Goal: Information Seeking & Learning: Learn about a topic

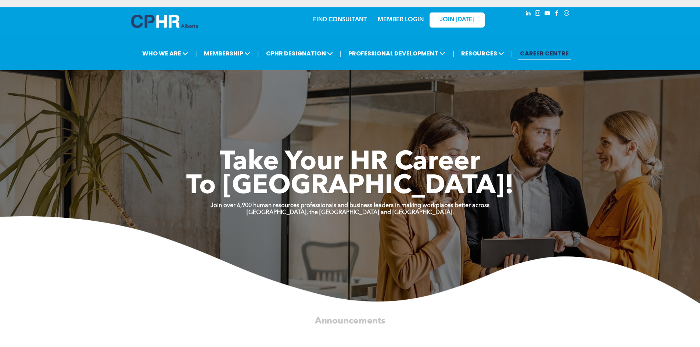
click at [198, 301] on img at bounding box center [350, 259] width 700 height 87
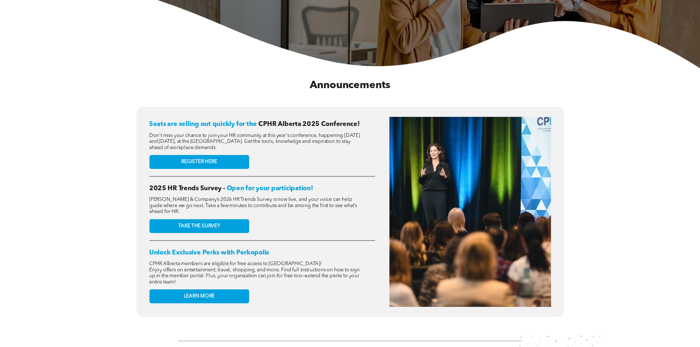
scroll to position [257, 0]
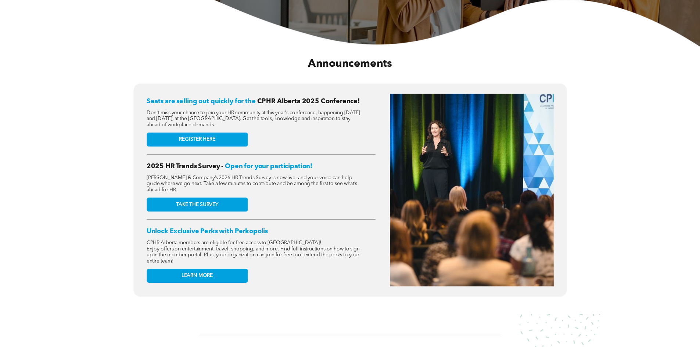
click at [221, 134] on link "REGISTER HERE" at bounding box center [197, 140] width 101 height 14
click at [58, 59] on div "Announcements" at bounding box center [350, 64] width 680 height 34
click at [69, 129] on div "Seats are selling out quickly for the CPHR Alberta 2025 Conference! Don't miss …" at bounding box center [350, 195] width 689 height 224
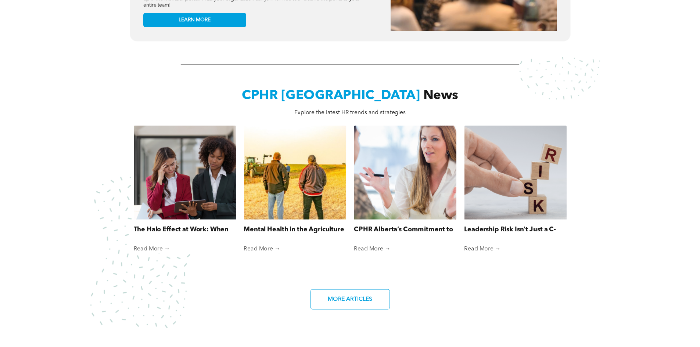
scroll to position [588, 0]
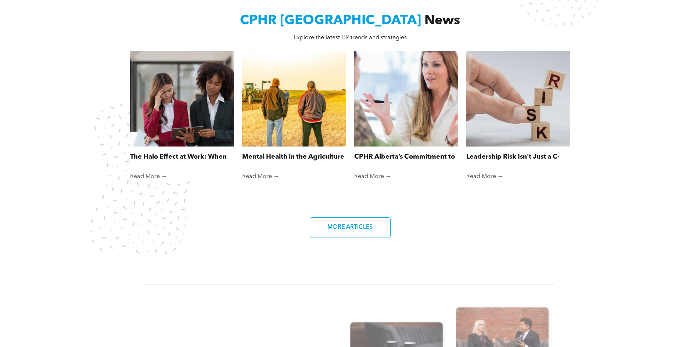
click at [69, 129] on div "CPHR Alberta News Explore the latest HR trends and strategies The Halo Effect a…" at bounding box center [350, 118] width 700 height 271
click at [292, 153] on link "Mental Health in the Agriculture Industry" at bounding box center [294, 157] width 104 height 10
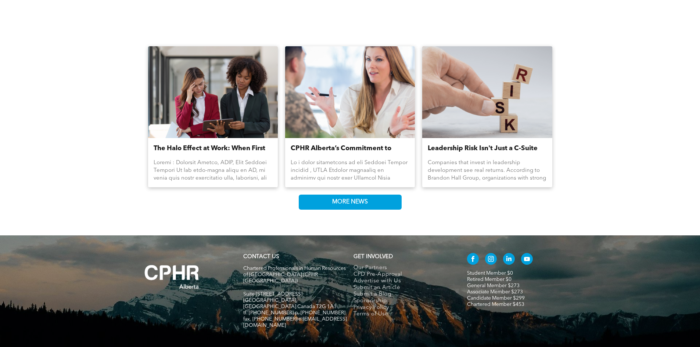
scroll to position [1247, 0]
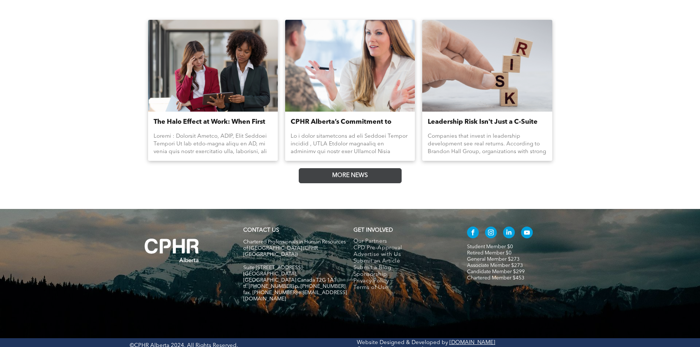
click at [361, 171] on span "MORE NEWS" at bounding box center [350, 176] width 41 height 14
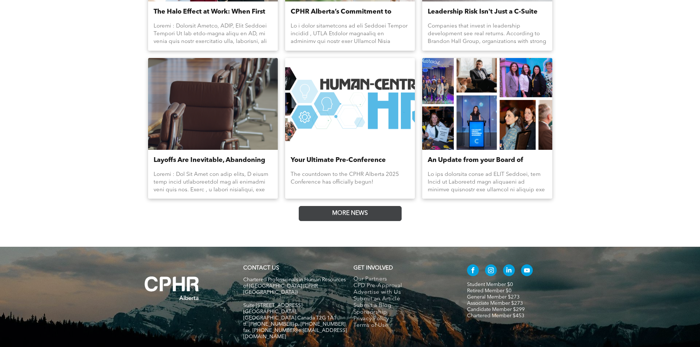
scroll to position [1395, 0]
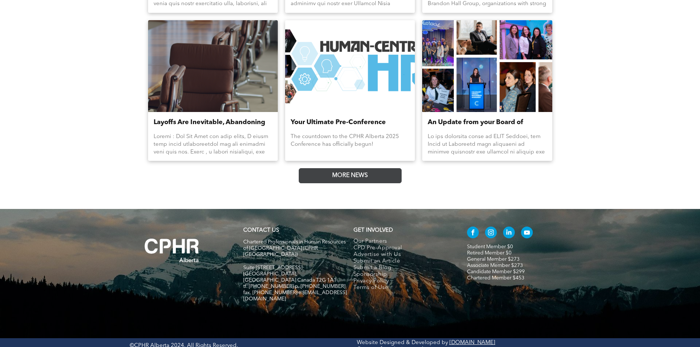
click at [361, 171] on span "MORE NEWS" at bounding box center [350, 176] width 41 height 14
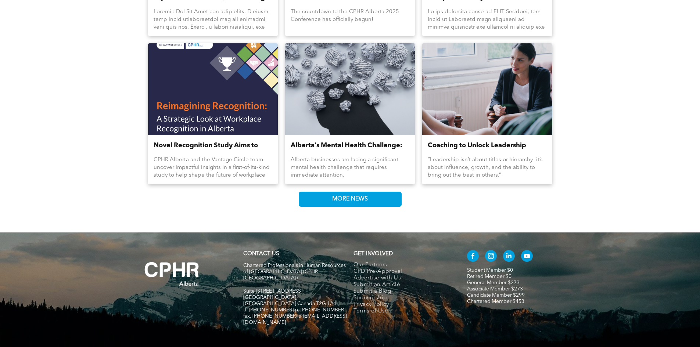
scroll to position [1544, 0]
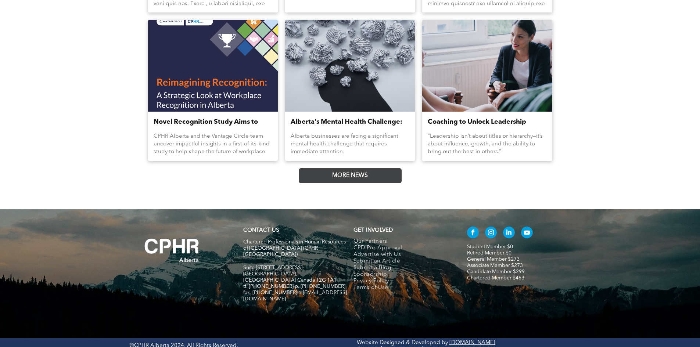
click at [343, 176] on span "MORE NEWS" at bounding box center [350, 176] width 41 height 14
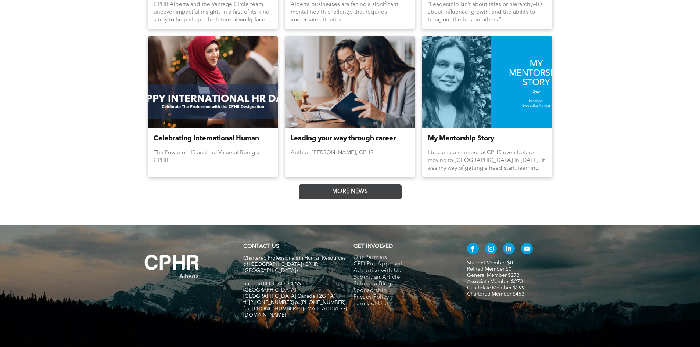
scroll to position [1691, 0]
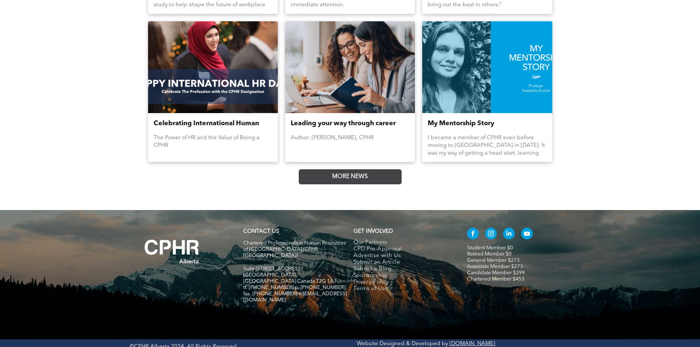
click at [343, 176] on span "MORE NEWS" at bounding box center [350, 177] width 41 height 14
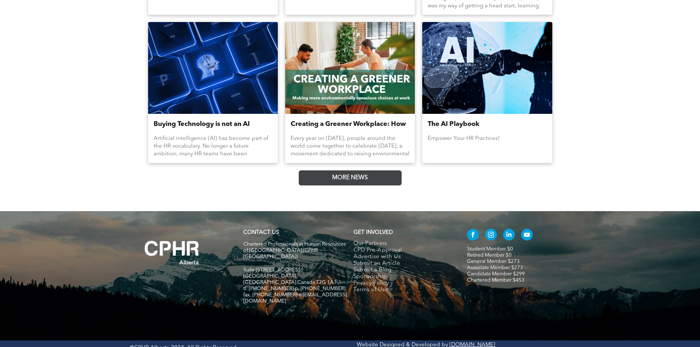
scroll to position [1840, 0]
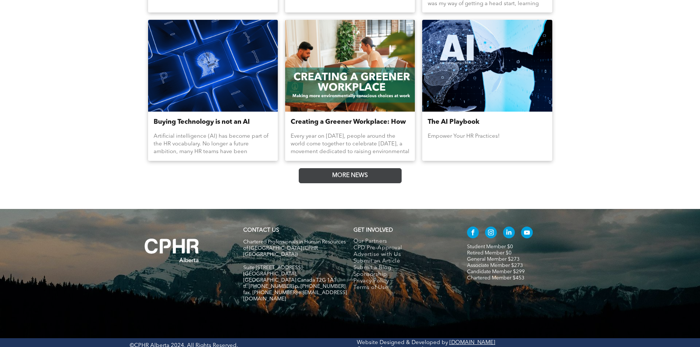
click at [343, 176] on span "MORE NEWS" at bounding box center [350, 176] width 41 height 14
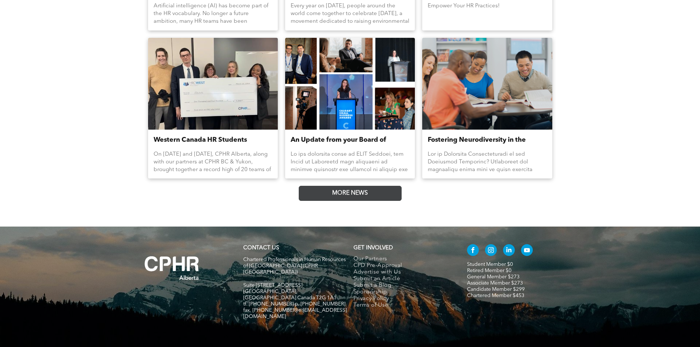
scroll to position [1988, 0]
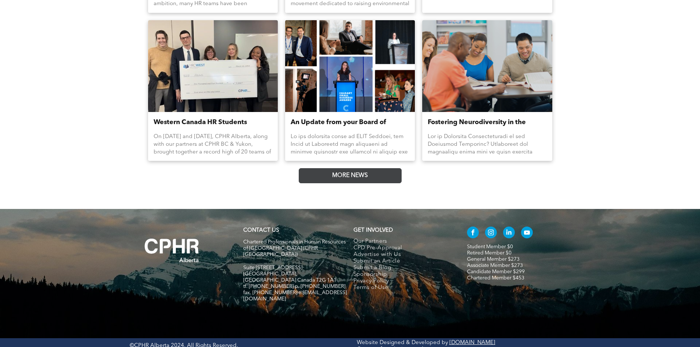
click at [343, 176] on span "MORE NEWS" at bounding box center [350, 176] width 41 height 14
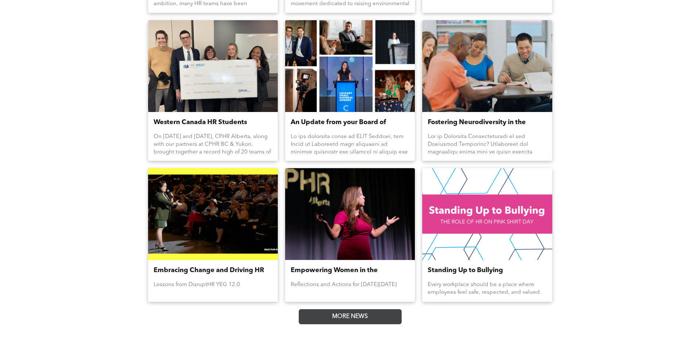
scroll to position [2130, 0]
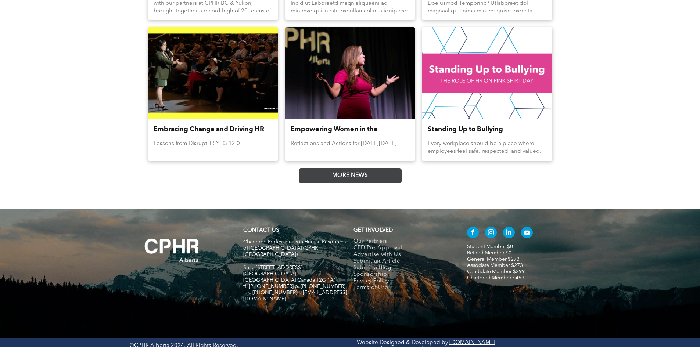
click at [343, 176] on span "MORE NEWS" at bounding box center [350, 176] width 41 height 14
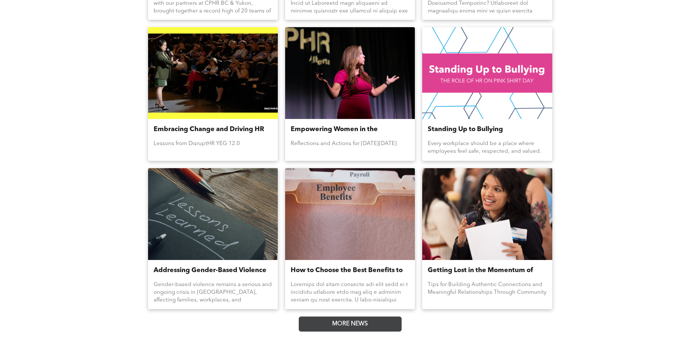
scroll to position [2278, 0]
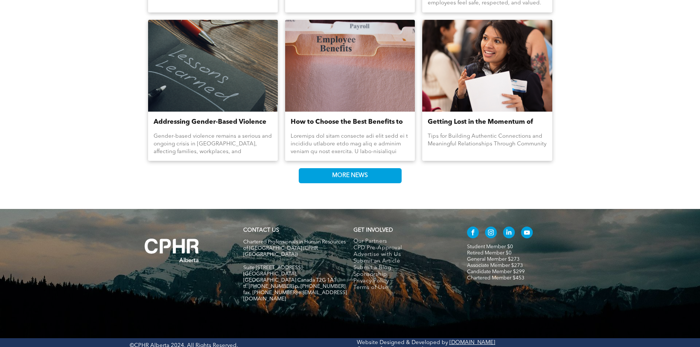
click at [353, 113] on div "How to Choose the Best Benefits to Offer Your Team By Marina Perkovic • January…" at bounding box center [350, 136] width 130 height 49
click at [356, 89] on div at bounding box center [350, 65] width 138 height 97
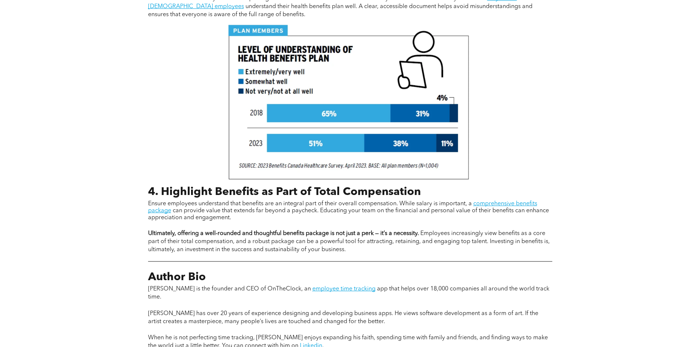
scroll to position [1102, 0]
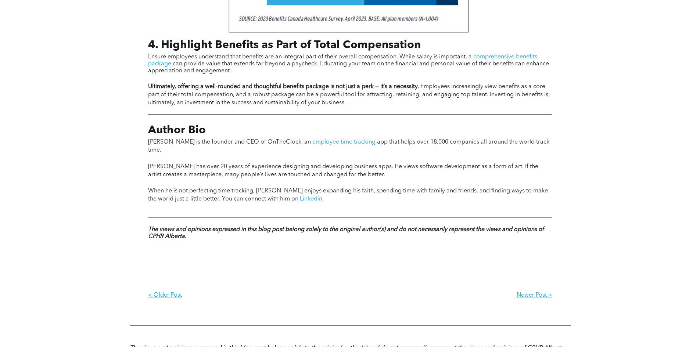
click at [230, 155] on p "[PERSON_NAME] has over 20 years of experience designing and developing business…" at bounding box center [350, 167] width 404 height 24
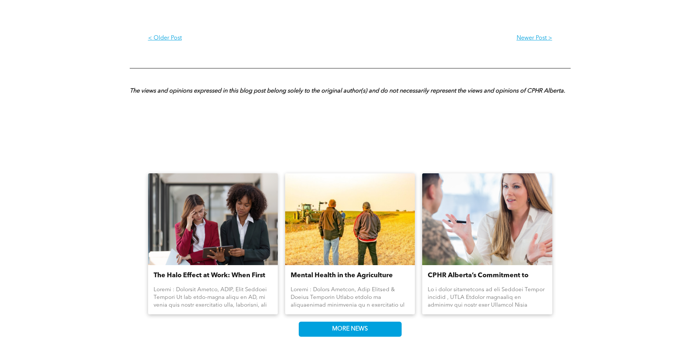
scroll to position [1505, 0]
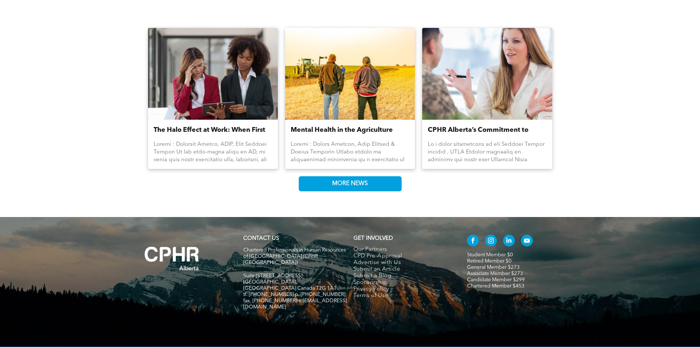
click at [203, 120] on div "The Halo Effect at Work: When First Impressions Cloud Fair Judgment By Jessica …" at bounding box center [213, 144] width 130 height 49
click at [211, 97] on div at bounding box center [213, 73] width 138 height 97
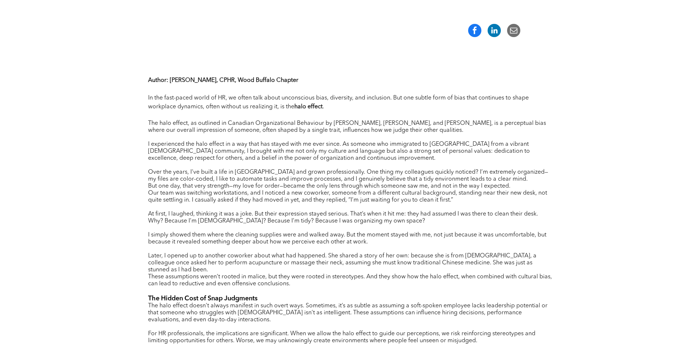
scroll to position [257, 0]
click at [333, 173] on span "Over the years, I've built a life in [GEOGRAPHIC_DATA] and grown professionally…" at bounding box center [348, 175] width 400 height 13
click at [442, 83] on p "Author : [PERSON_NAME], CPHR, Wood Buffalo Chapter" at bounding box center [350, 80] width 404 height 9
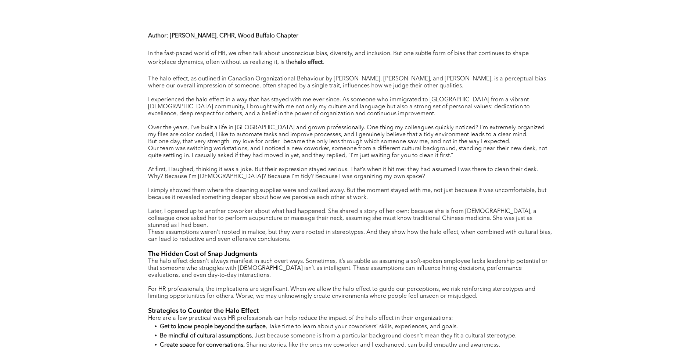
scroll to position [294, 0]
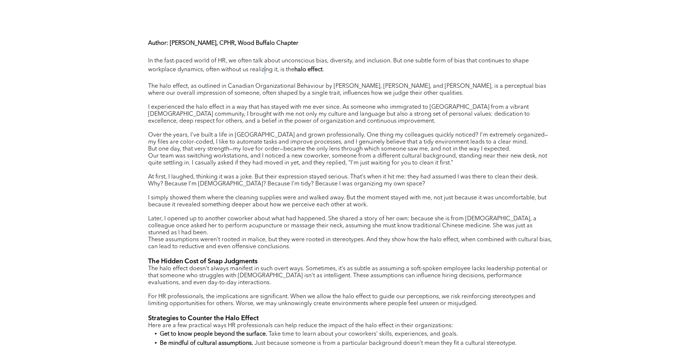
click at [270, 74] on p "In the fast-paced world of HR, we often talk about unconscious bias, diversity,…" at bounding box center [350, 66] width 404 height 18
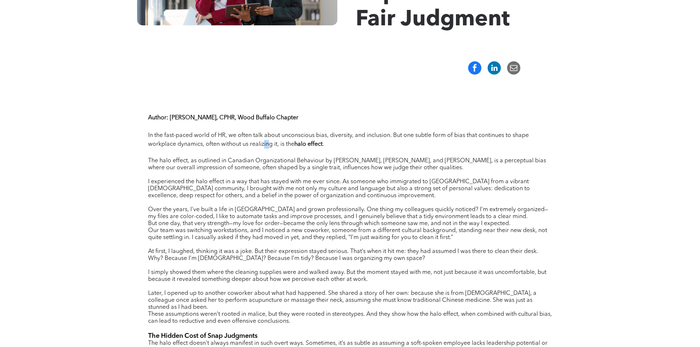
scroll to position [147, 0]
